Goal: Information Seeking & Learning: Learn about a topic

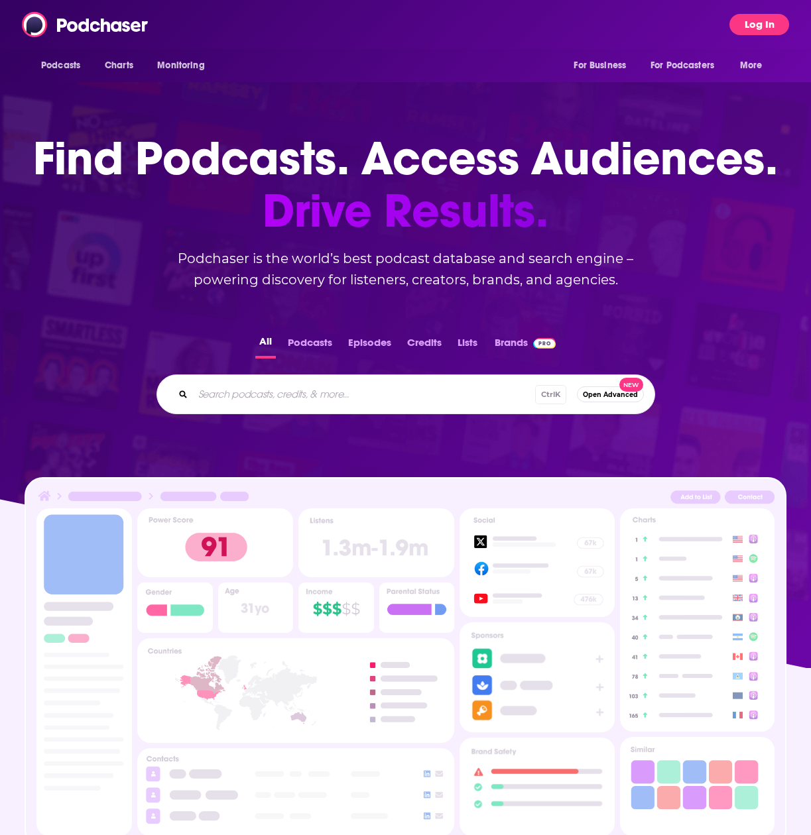
click at [756, 21] on button "Log In" at bounding box center [759, 24] width 60 height 21
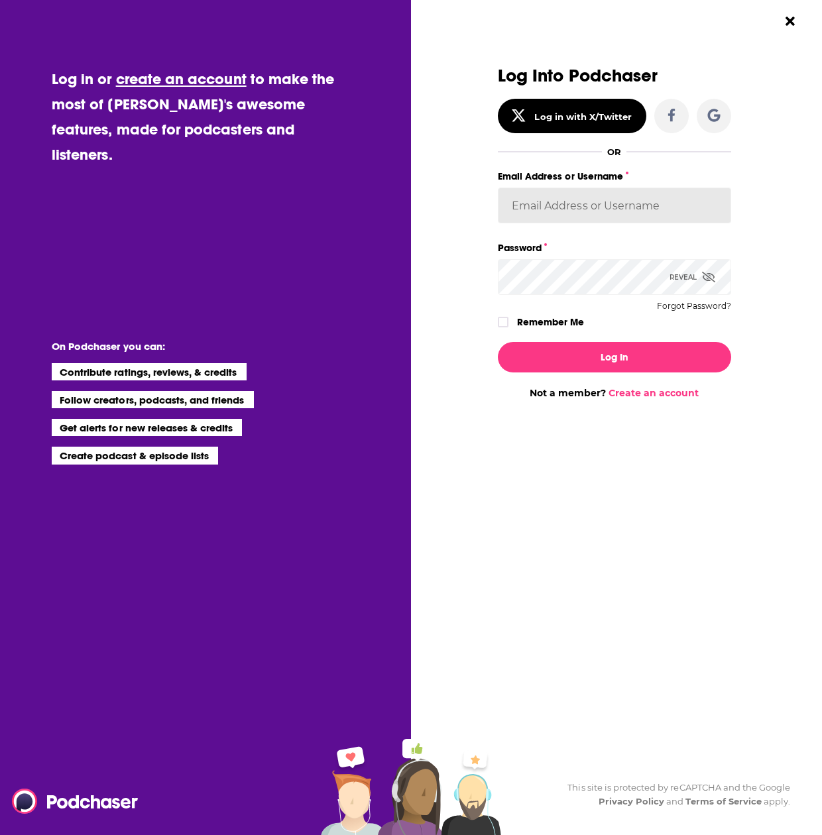
click at [570, 212] on input "Email Address or Username" at bounding box center [614, 206] width 233 height 36
click at [498, 342] on button "Log In" at bounding box center [614, 357] width 233 height 30
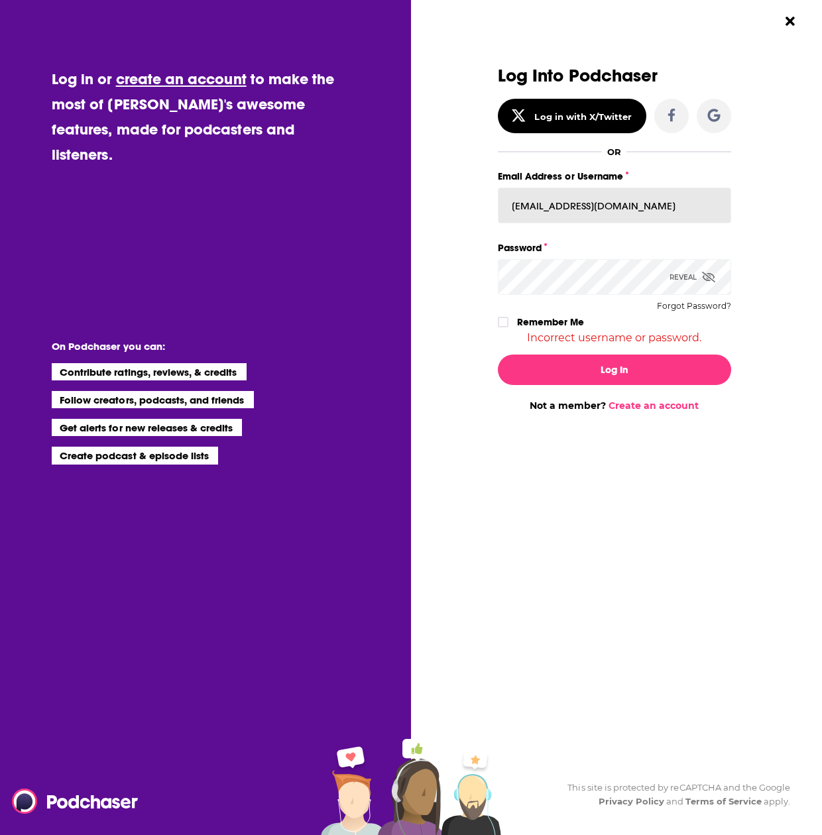
drag, startPoint x: 661, startPoint y: 204, endPoint x: 555, endPoint y: 208, distance: 106.8
click at [555, 208] on input "[EMAIL_ADDRESS][DOMAIN_NAME]" at bounding box center [614, 206] width 233 height 36
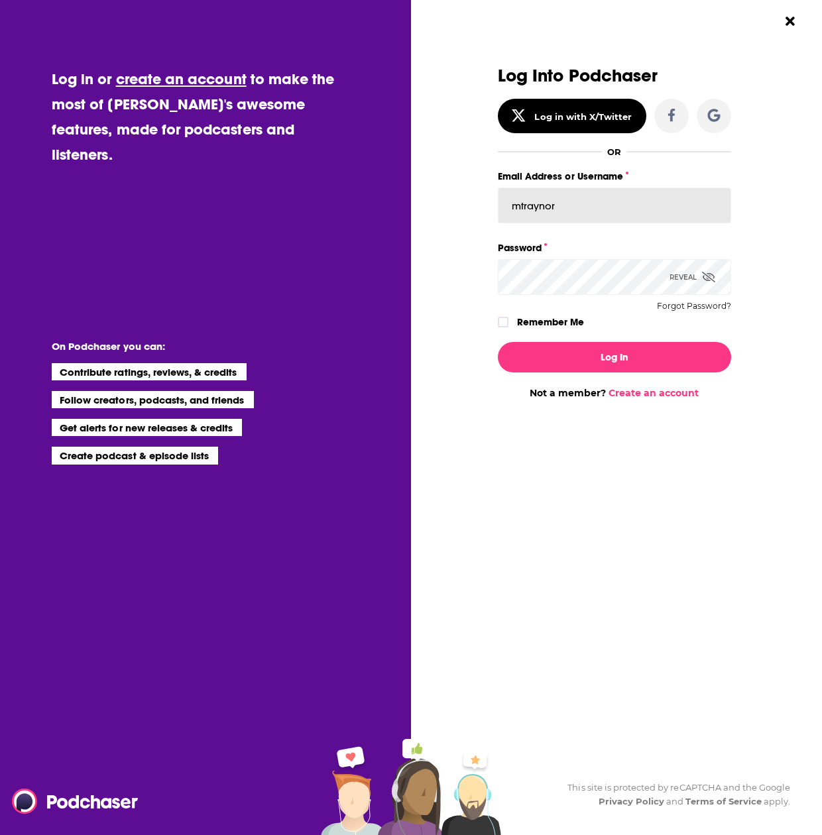
type input "mtraynor"
click at [498, 342] on button "Log In" at bounding box center [614, 357] width 233 height 30
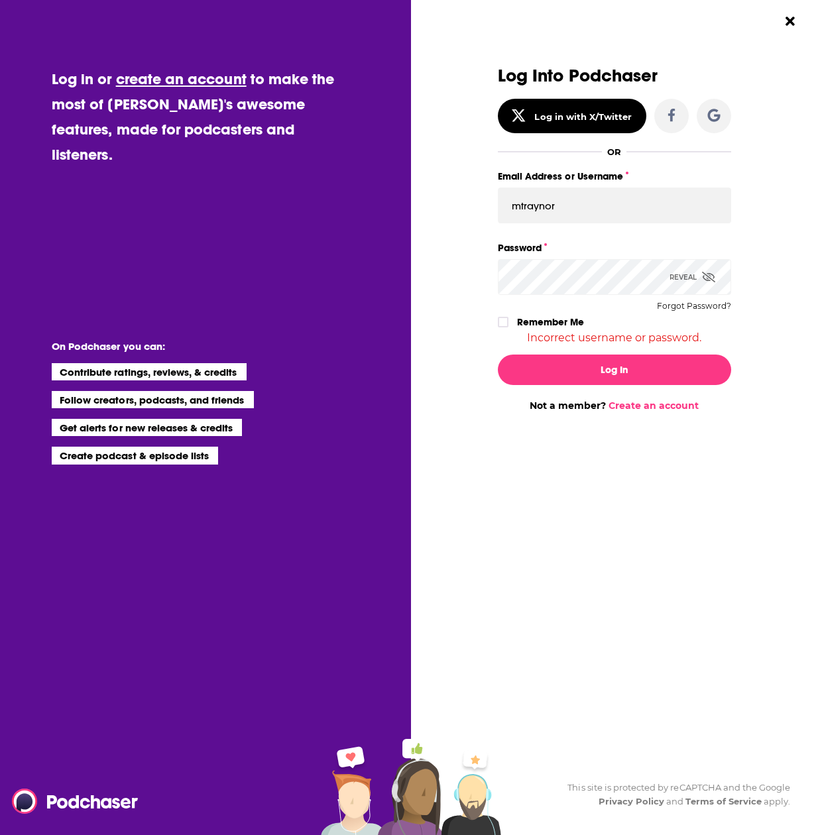
click at [714, 276] on icon "Dialog" at bounding box center [708, 277] width 13 height 11
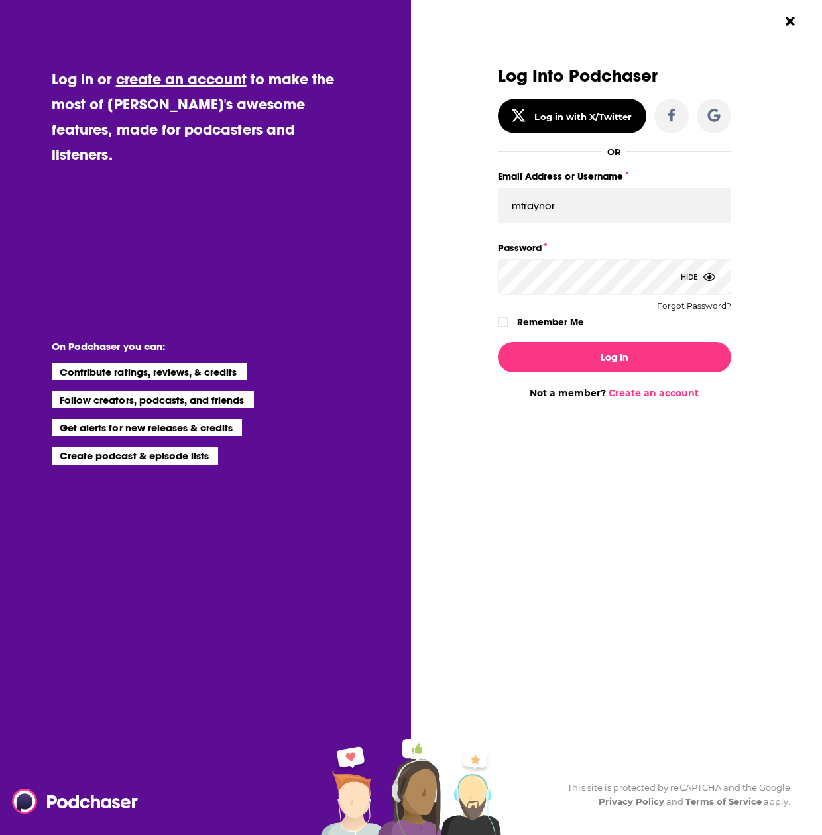
click at [498, 342] on button "Log In" at bounding box center [614, 357] width 233 height 30
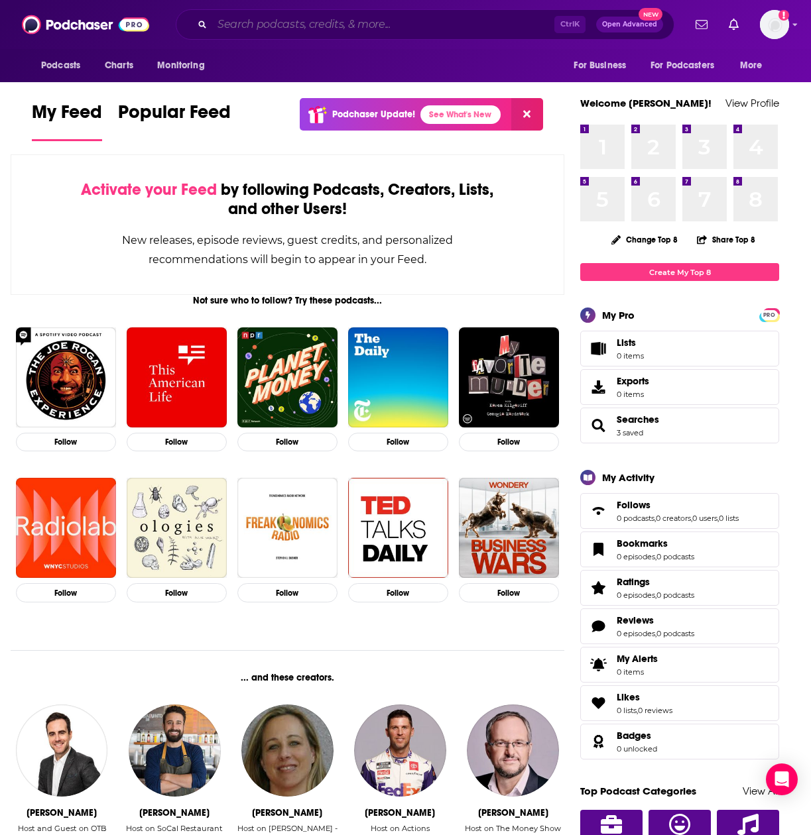
click at [295, 19] on input "Search podcasts, credits, & more..." at bounding box center [383, 24] width 342 height 21
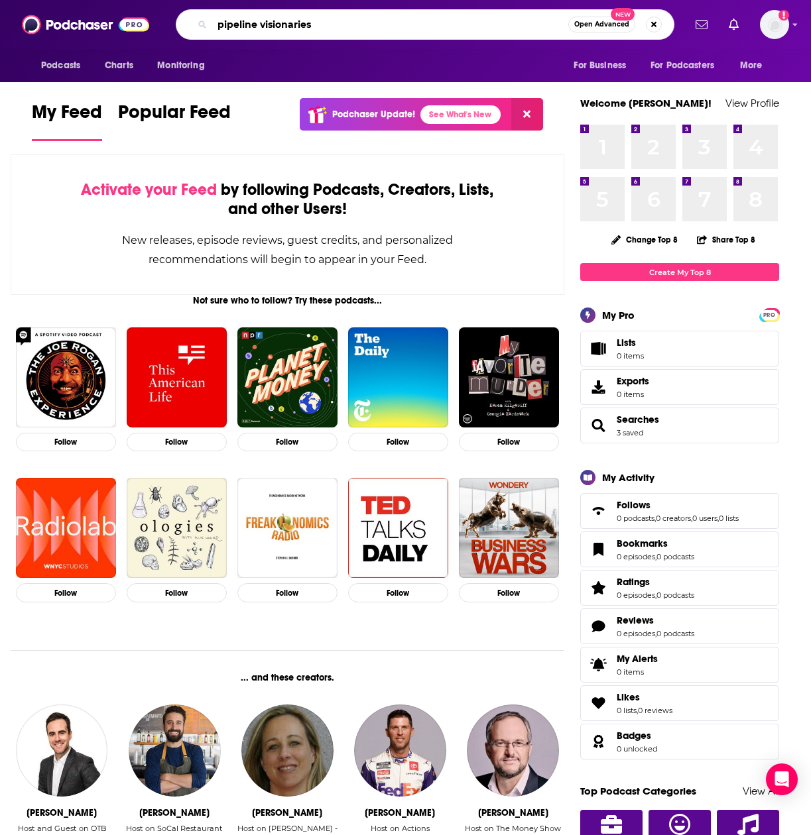
type input "pipeline visionaries"
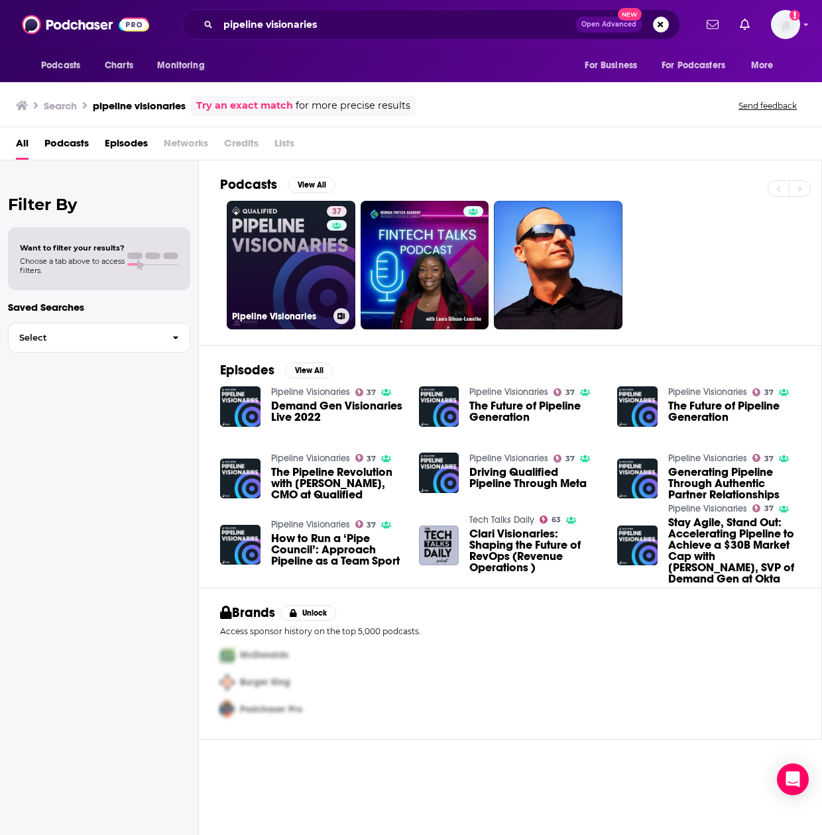
click at [287, 255] on link "37 Pipeline Visionaries" at bounding box center [291, 265] width 129 height 129
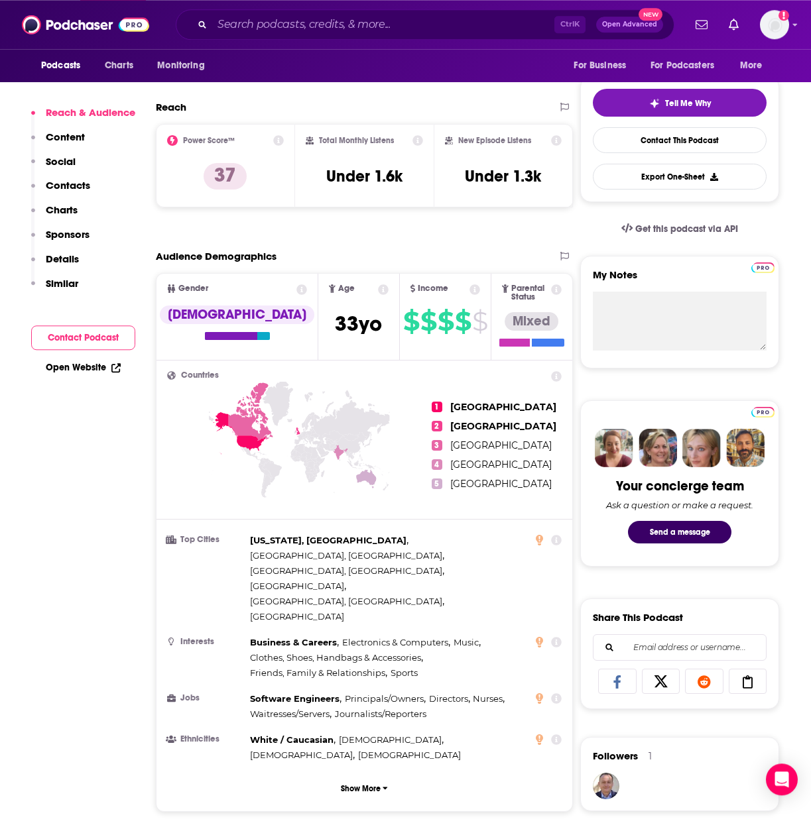
scroll to position [280, 0]
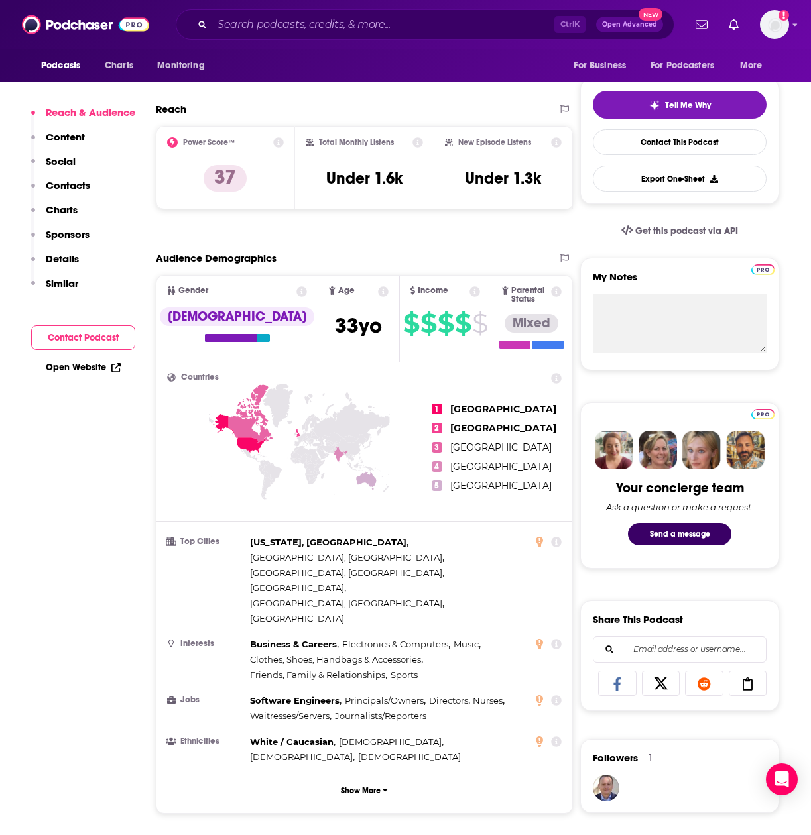
click at [72, 140] on p "Content" at bounding box center [65, 137] width 39 height 13
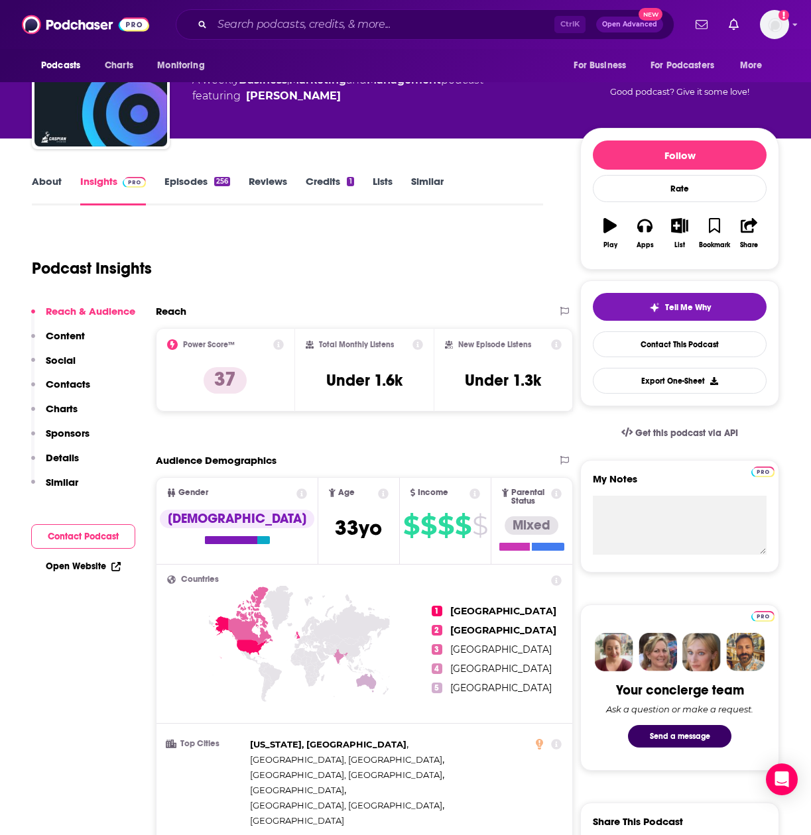
scroll to position [0, 0]
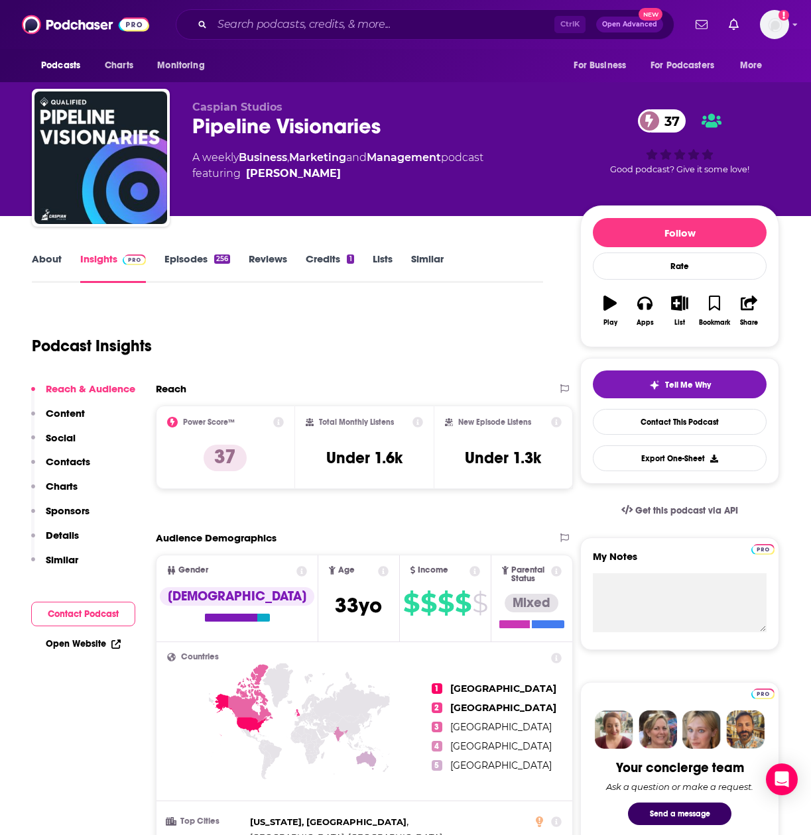
click at [194, 263] on link "Episodes 256" at bounding box center [197, 268] width 66 height 30
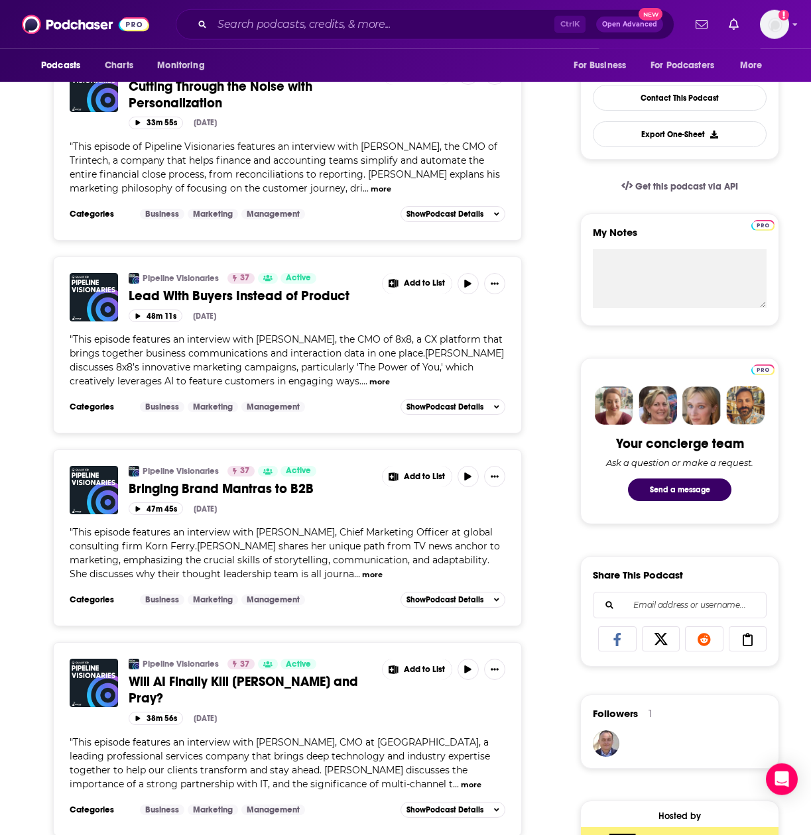
scroll to position [344, 0]
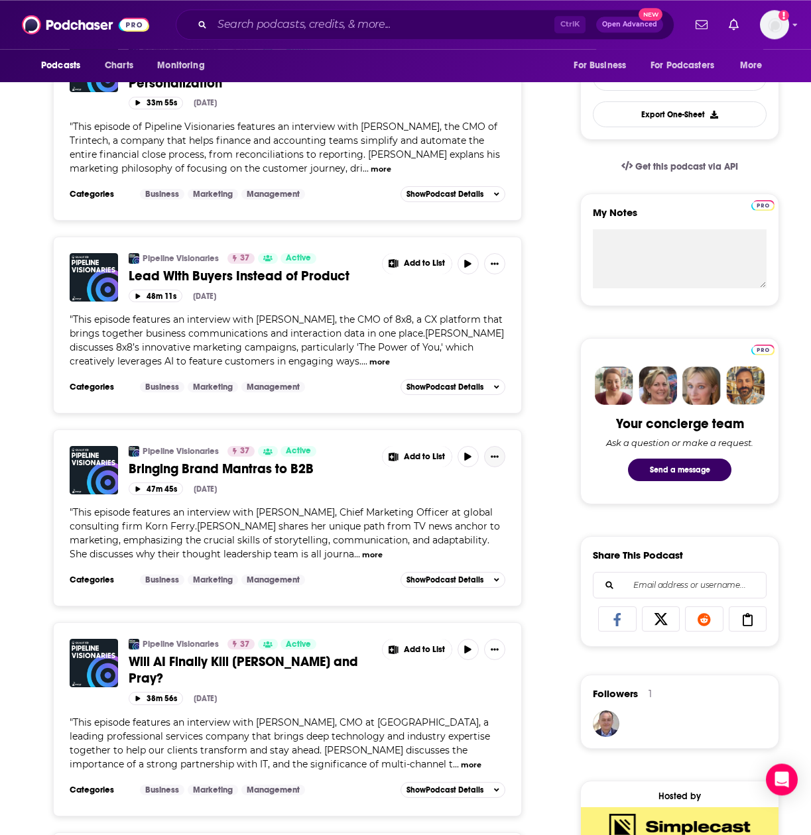
click at [494, 459] on icon "Show More Button" at bounding box center [494, 457] width 8 height 8
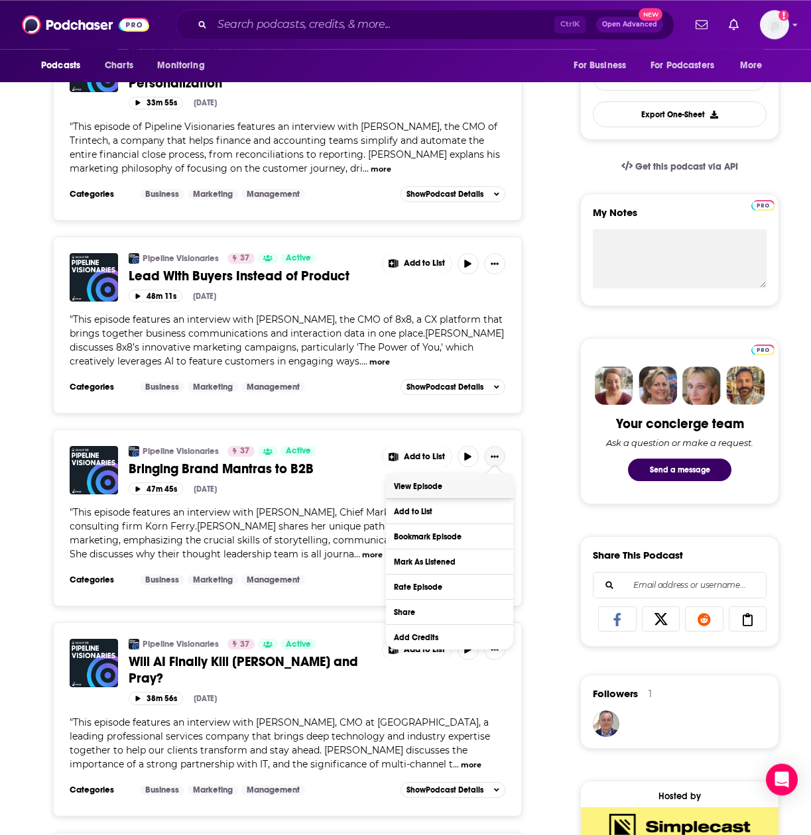
click at [432, 495] on link "View Episode" at bounding box center [449, 486] width 127 height 25
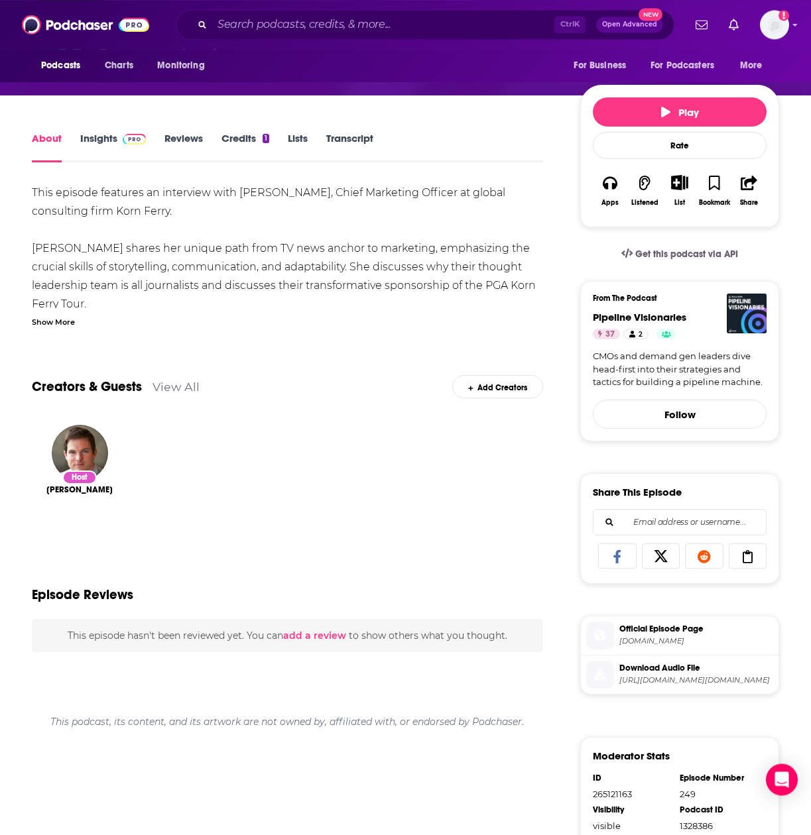
scroll to position [156, 0]
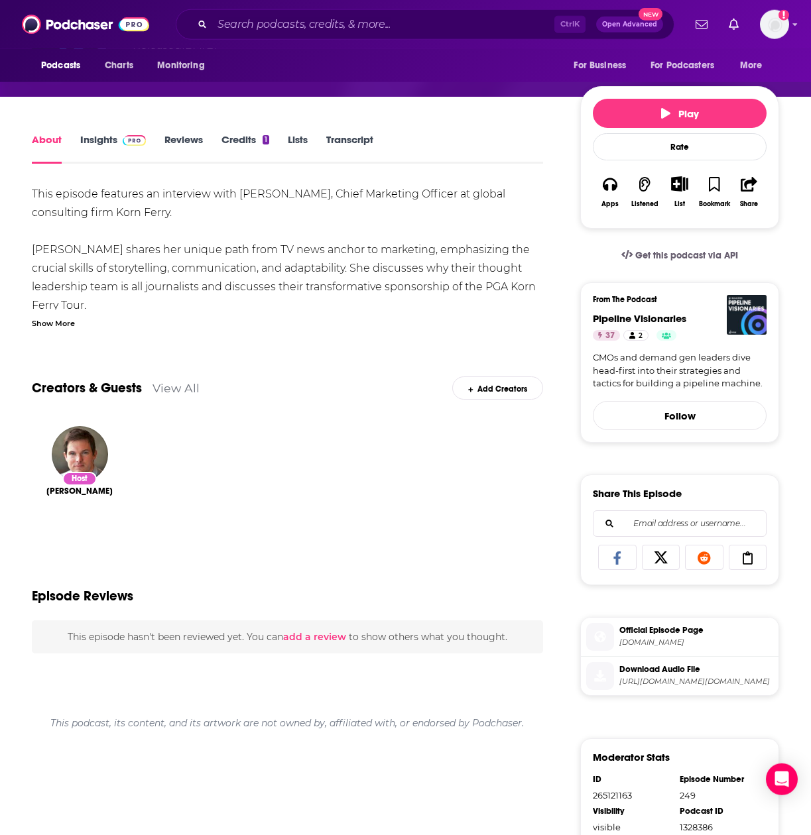
click at [76, 328] on div "Show More" at bounding box center [287, 322] width 511 height 13
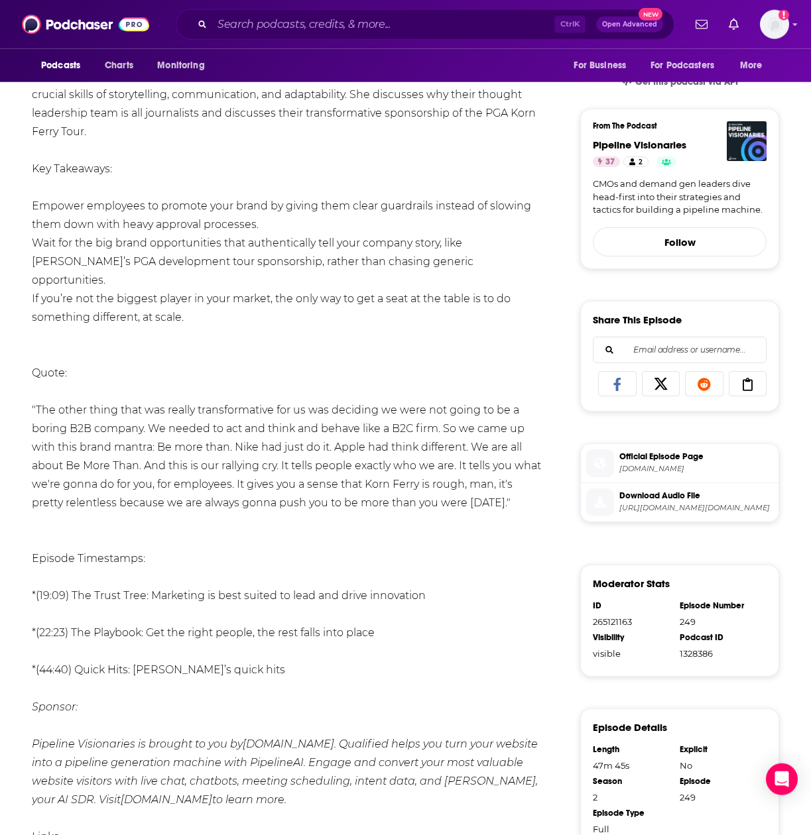
scroll to position [331, 0]
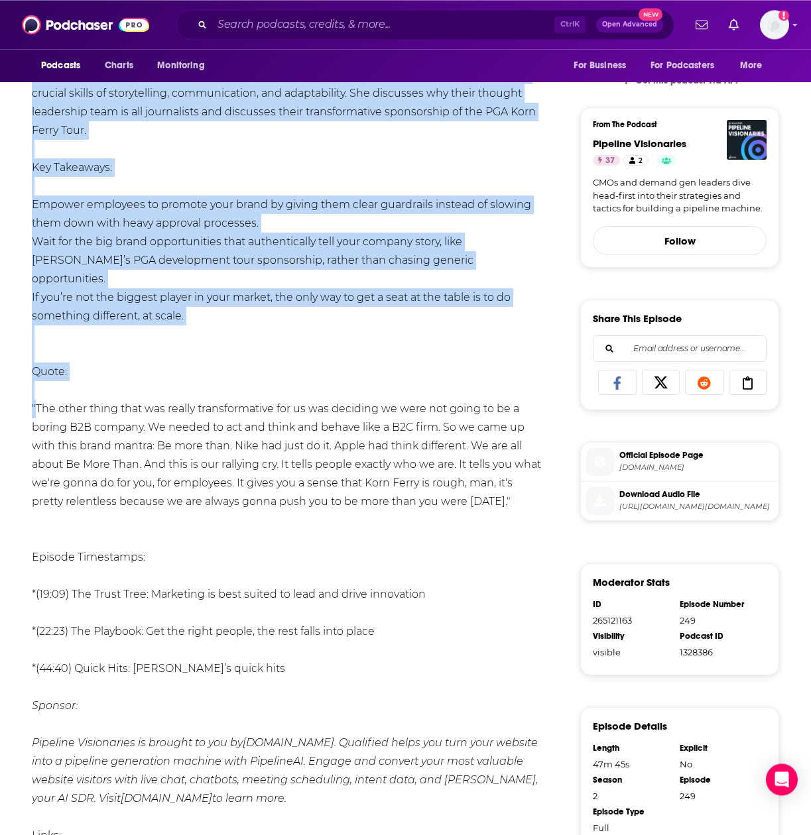
drag, startPoint x: 35, startPoint y: 370, endPoint x: 555, endPoint y: 478, distance: 531.4
click at [543, 478] on div "This episode features an interview with [PERSON_NAME], Chief Marketing Officer …" at bounding box center [287, 455] width 511 height 891
click at [478, 475] on div "This episode features an interview with [PERSON_NAME], Chief Marketing Officer …" at bounding box center [287, 474] width 511 height 928
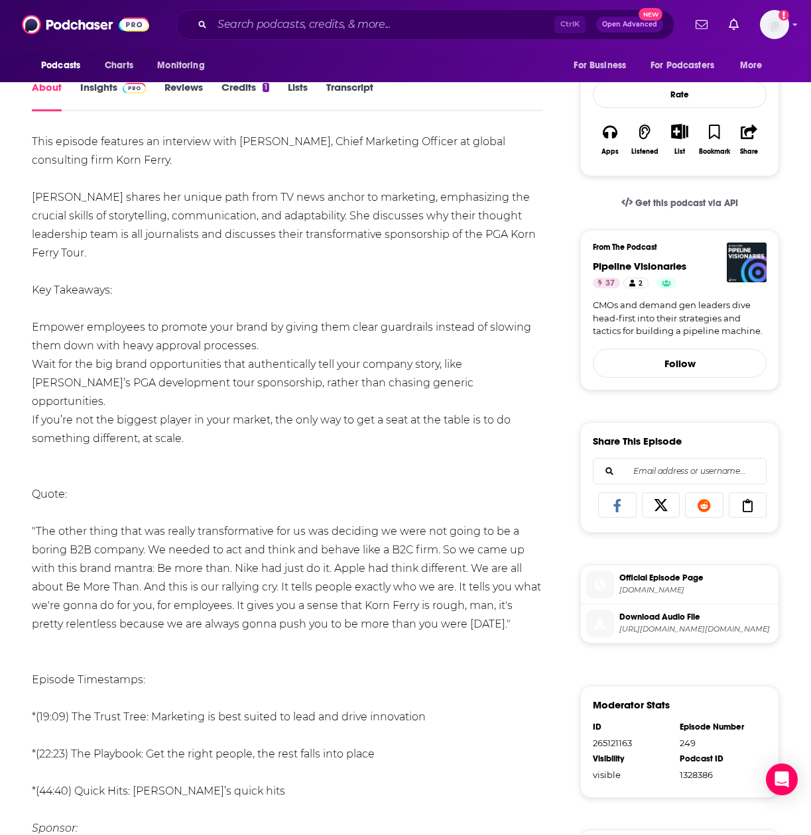
scroll to position [0, 0]
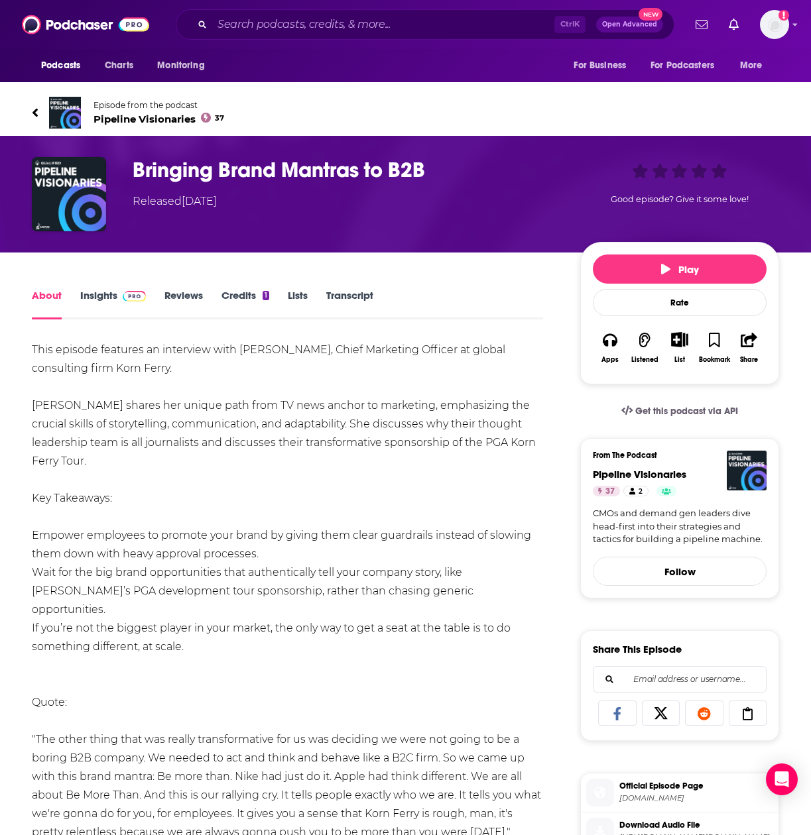
click at [353, 290] on link "Transcript" at bounding box center [349, 304] width 47 height 30
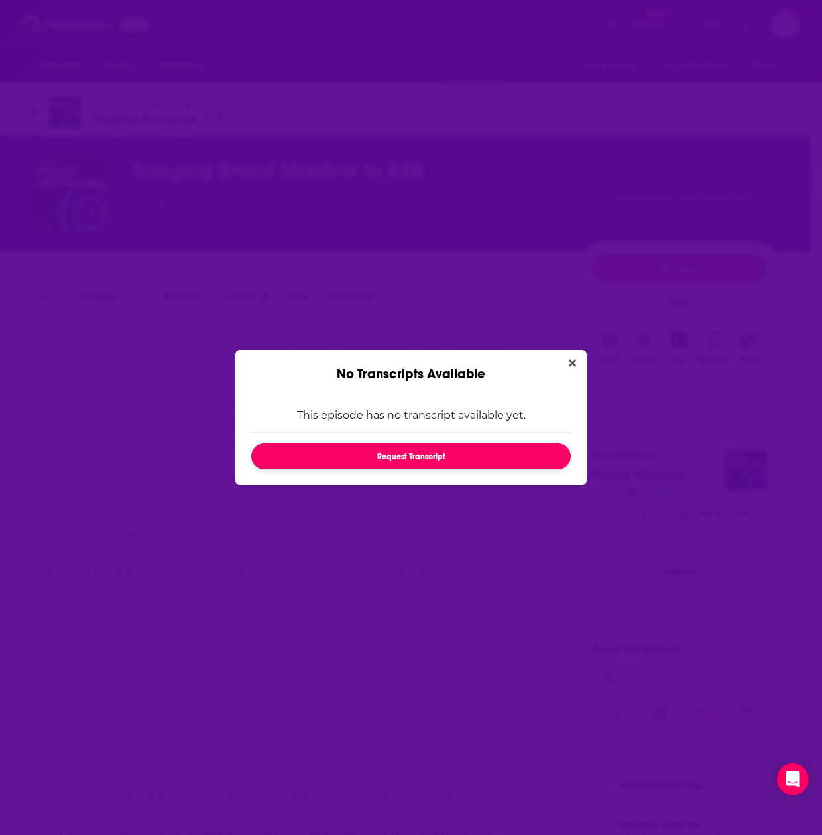
click at [500, 453] on button "Request Transcript" at bounding box center [410, 456] width 319 height 26
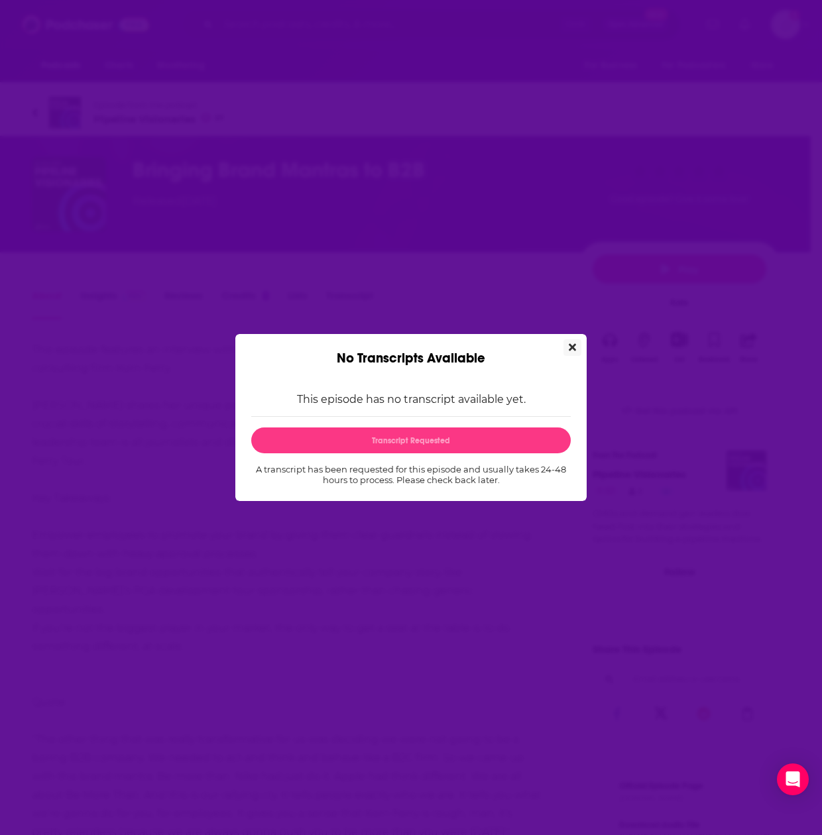
click at [570, 345] on icon "Close" at bounding box center [572, 347] width 7 height 7
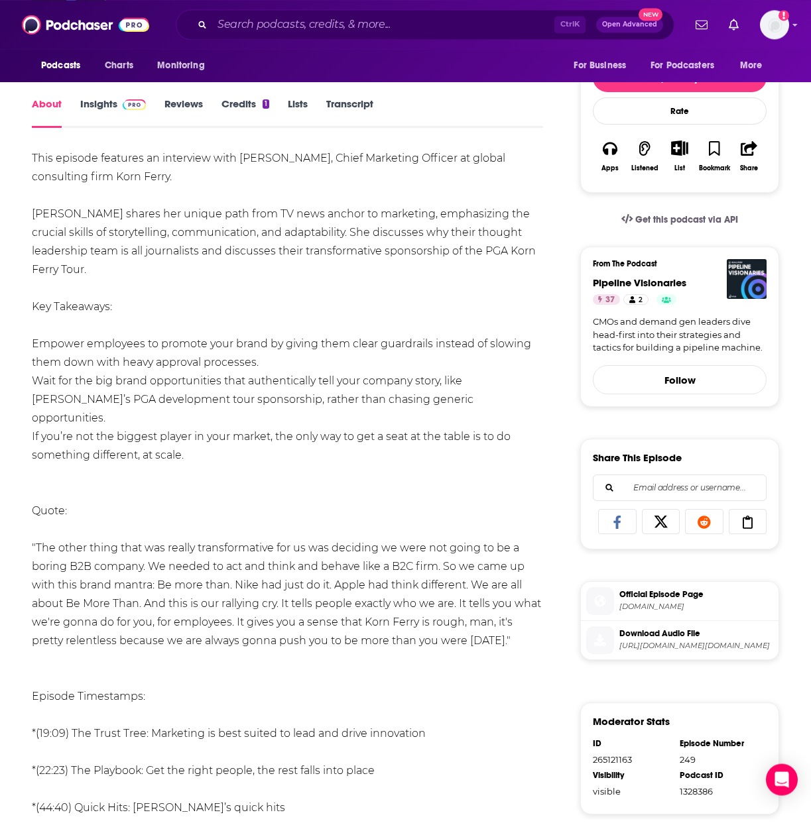
scroll to position [203, 0]
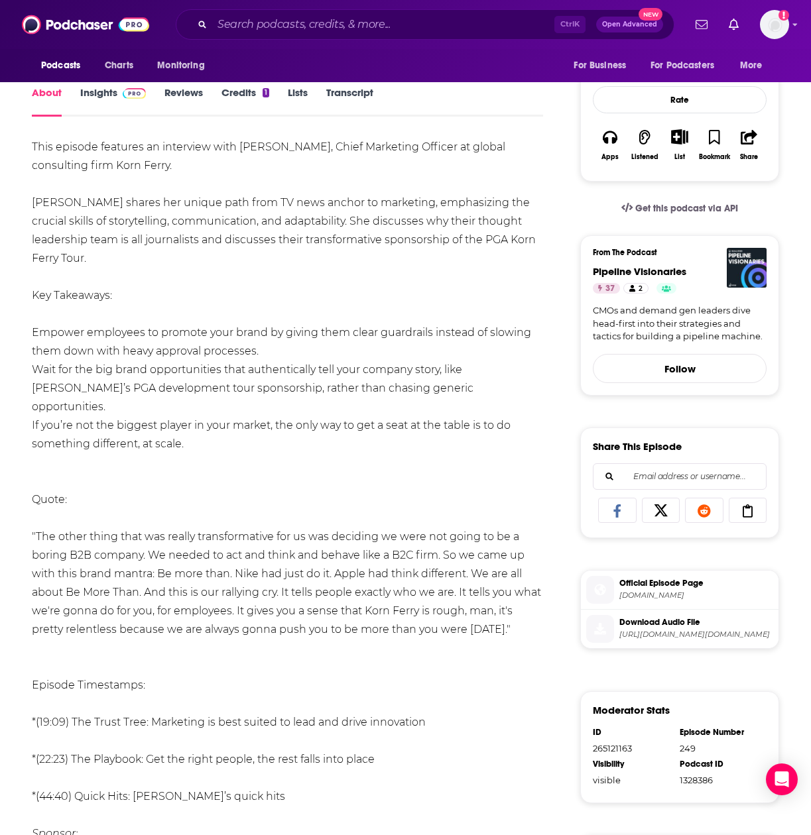
click at [56, 528] on li ""The other thing that was really transformative for us was deciding we were not…" at bounding box center [287, 583] width 511 height 111
drag, startPoint x: 33, startPoint y: 498, endPoint x: 527, endPoint y: 597, distance: 503.6
click at [527, 597] on li ""The other thing that was really transformative for us was deciding we were not…" at bounding box center [287, 583] width 511 height 111
copy li ""The other thing that was really transformative for us was deciding we were not…"
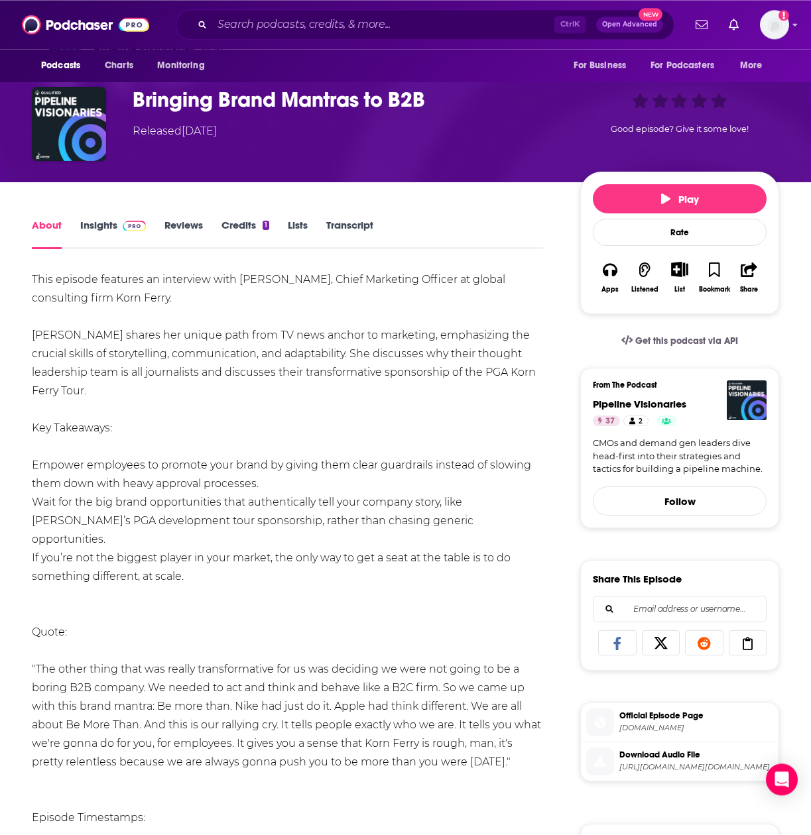
scroll to position [68, 0]
